Goal: Task Accomplishment & Management: Manage account settings

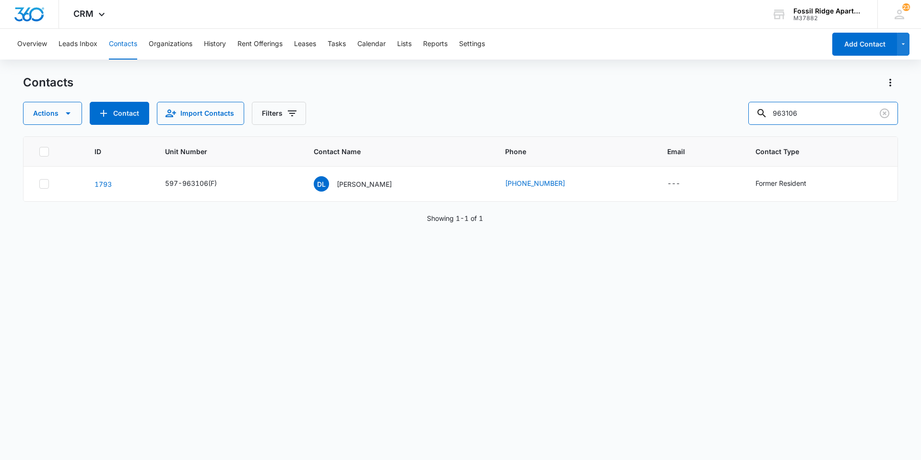
drag, startPoint x: 815, startPoint y: 111, endPoint x: 716, endPoint y: 115, distance: 98.4
click at [716, 115] on div "Actions Contact Import Contacts Filters 963106" at bounding box center [460, 113] width 875 height 23
type input "940206"
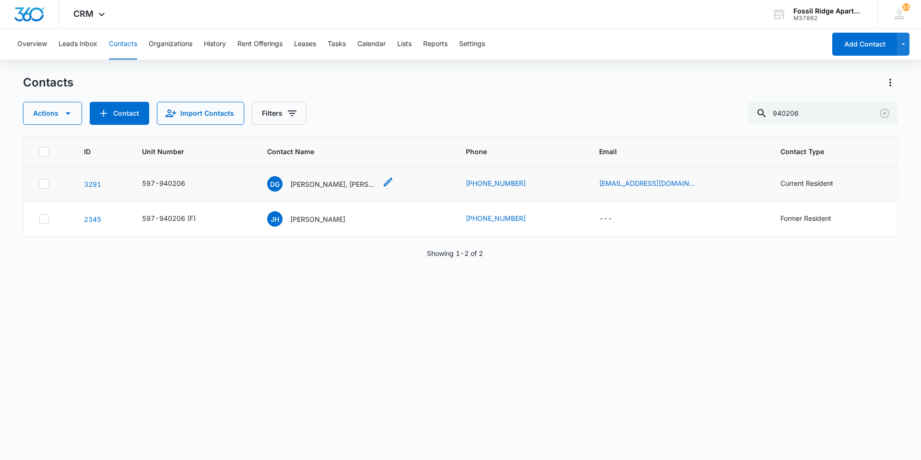
click at [331, 186] on p "[PERSON_NAME], [PERSON_NAME]" at bounding box center [333, 184] width 86 height 10
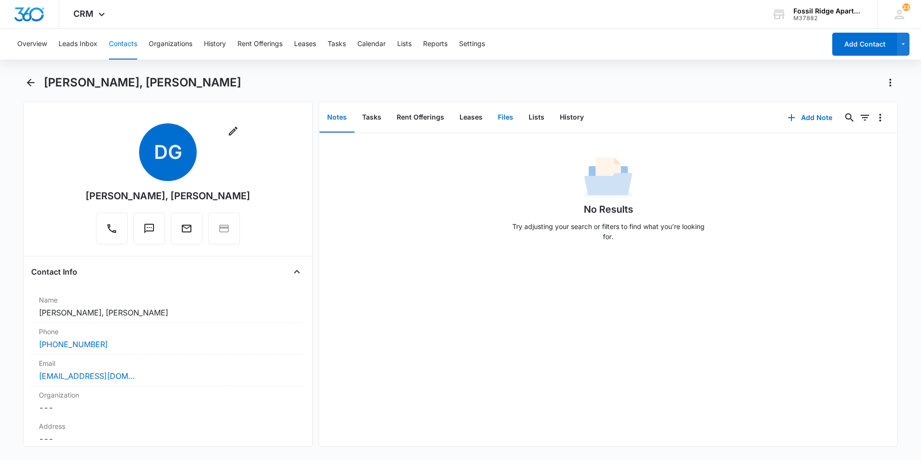
click at [502, 118] on button "Files" at bounding box center [505, 118] width 31 height 30
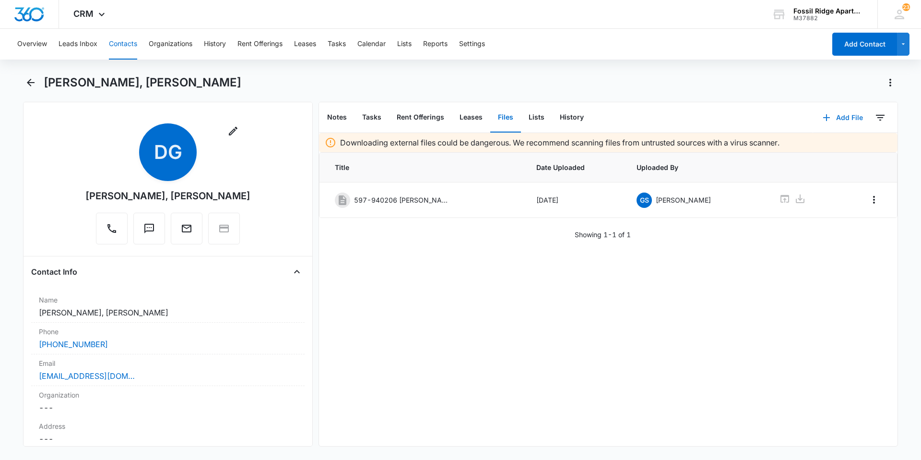
click at [821, 119] on icon "button" at bounding box center [827, 118] width 12 height 12
click at [811, 147] on div "Upload Files" at bounding box center [830, 148] width 38 height 7
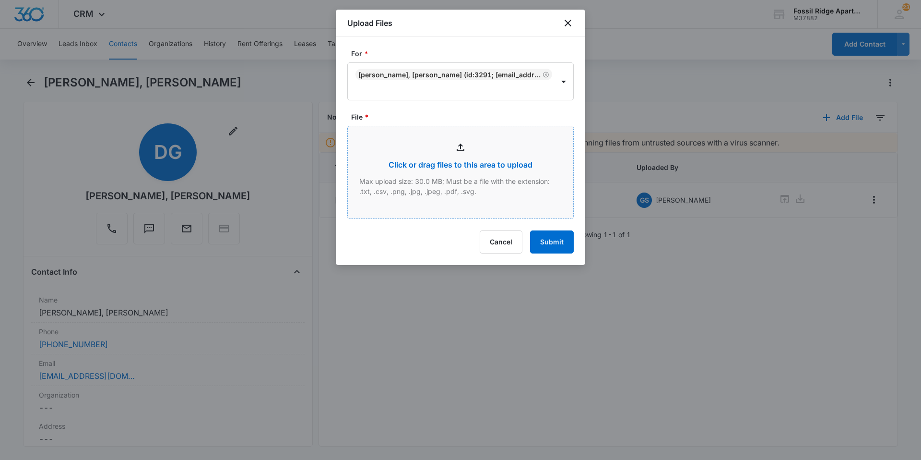
type input "C:\fakepath\Xerox Scan_09102025104243.pdf"
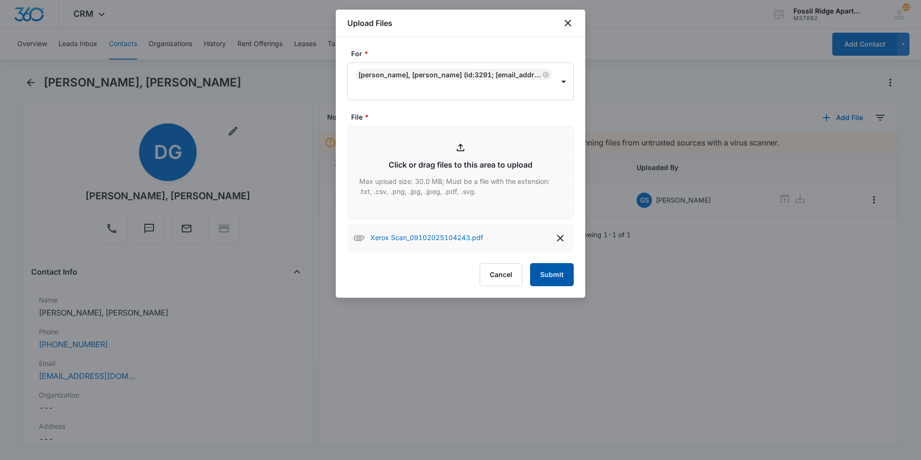
click at [550, 278] on button "Submit" at bounding box center [552, 274] width 44 height 23
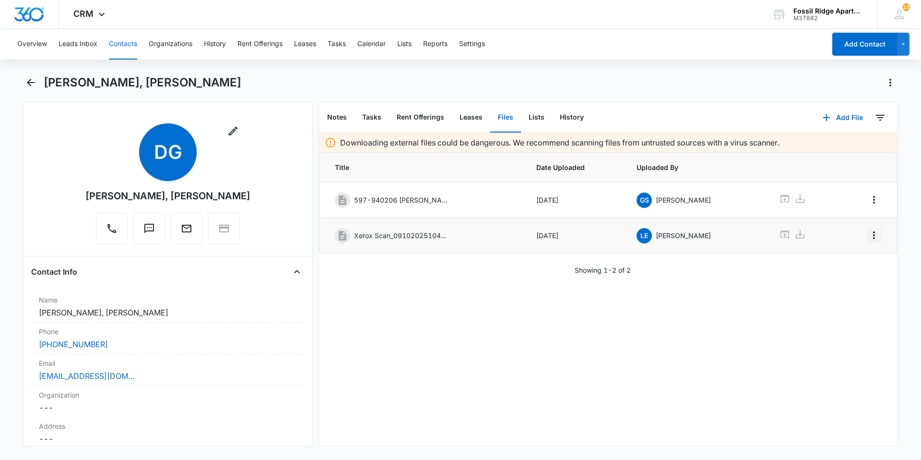
click at [869, 238] on icon "Overflow Menu" at bounding box center [875, 235] width 12 height 12
click at [836, 262] on div "Edit" at bounding box center [841, 262] width 20 height 7
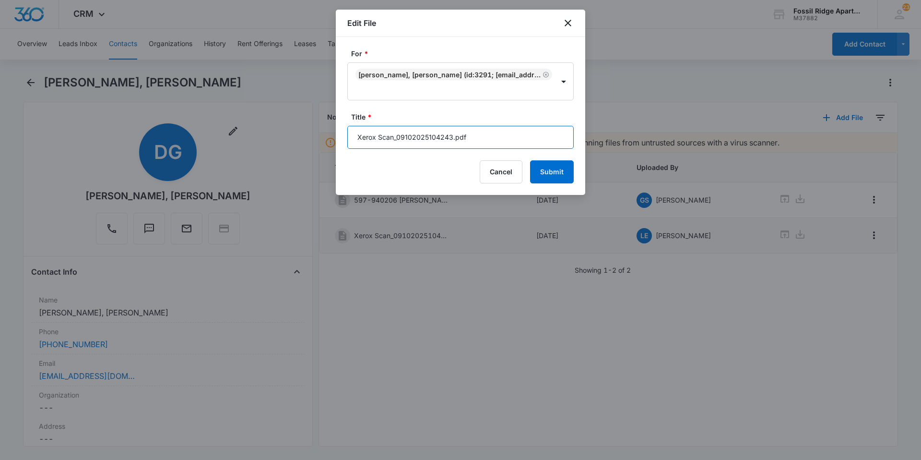
click at [464, 133] on input "Xerox Scan_09102025104243.pdf" at bounding box center [460, 137] width 226 height 23
drag, startPoint x: 453, startPoint y: 136, endPoint x: 340, endPoint y: 149, distance: 113.9
click at [340, 149] on div "For * [PERSON_NAME], [PERSON_NAME] (ID:3291; [EMAIL_ADDRESS][DOMAIN_NAME]; 9704…" at bounding box center [461, 116] width 250 height 158
type input "Disbursement 597-940206.pdf"
click at [555, 177] on button "Submit" at bounding box center [552, 171] width 44 height 23
